Goal: Information Seeking & Learning: Stay updated

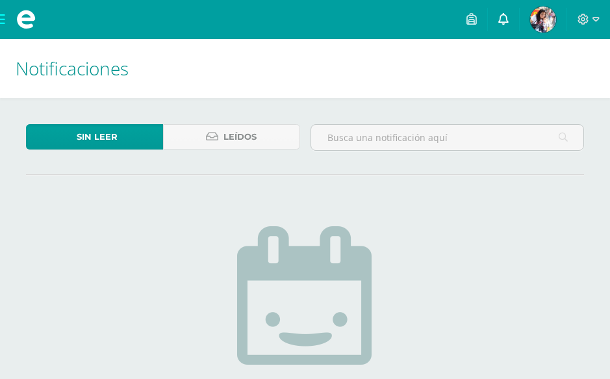
click at [512, 17] on link at bounding box center [503, 19] width 31 height 39
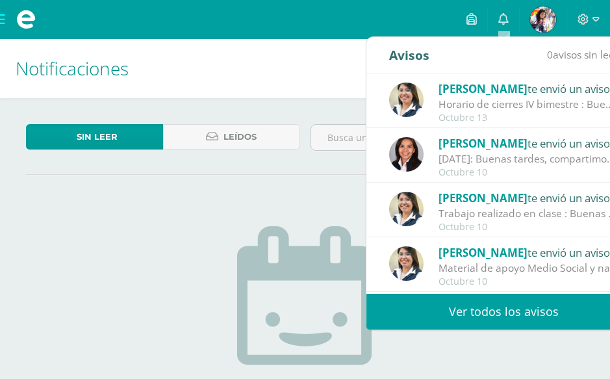
click at [269, 197] on div "Sin leer Leídos No hay nuevas notificaciones ¡Felicidades! no hay nuevas notifi…" at bounding box center [305, 327] width 610 height 458
